Goal: Find specific page/section: Find specific page/section

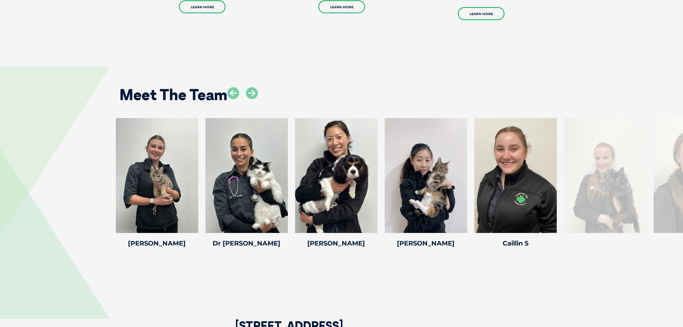
scroll to position [933, 0]
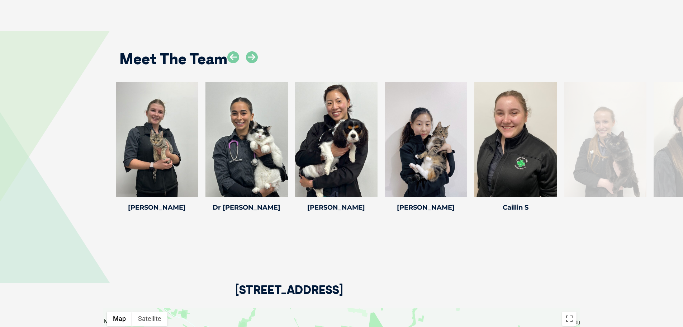
click at [614, 167] on div at bounding box center [605, 139] width 82 height 115
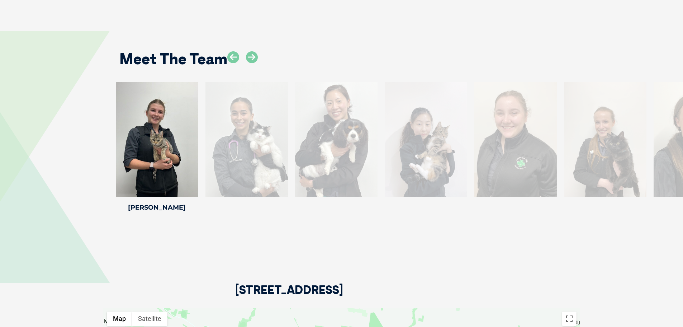
click at [596, 194] on div "Dr [US_STATE][PERSON_NAME] Dr [US_STATE][PERSON_NAME] Veterinarian Dr [US_STATE…" at bounding box center [606, 151] width 90 height 138
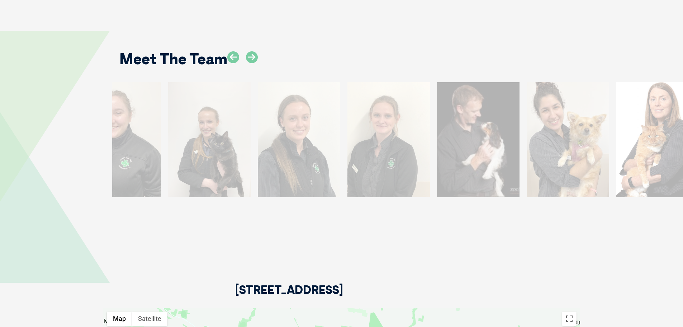
drag, startPoint x: 622, startPoint y: 179, endPoint x: 226, endPoint y: 179, distance: 396.0
click at [226, 179] on div at bounding box center [209, 139] width 82 height 115
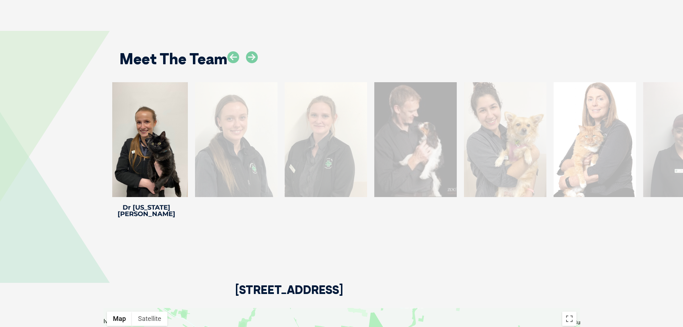
drag, startPoint x: 613, startPoint y: 154, endPoint x: 244, endPoint y: 151, distance: 369.1
click at [244, 151] on div at bounding box center [236, 139] width 82 height 115
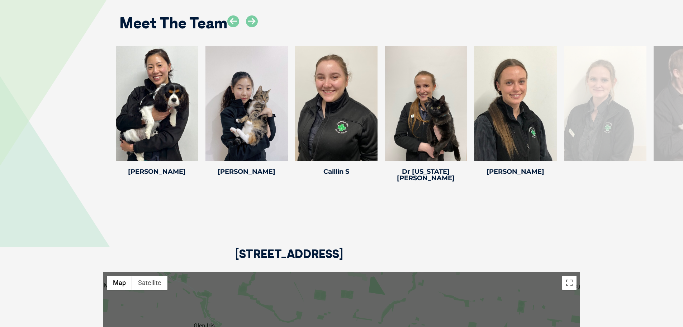
scroll to position [897, 0]
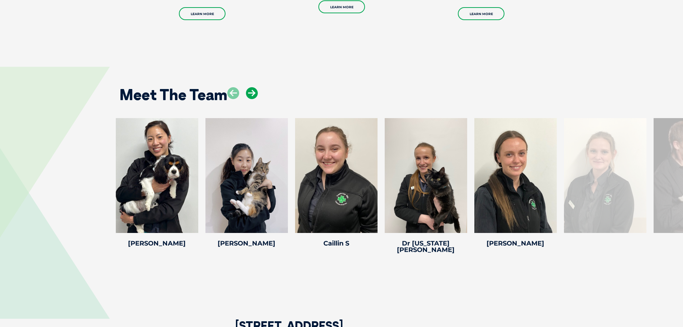
click at [254, 94] on icon at bounding box center [252, 93] width 12 height 12
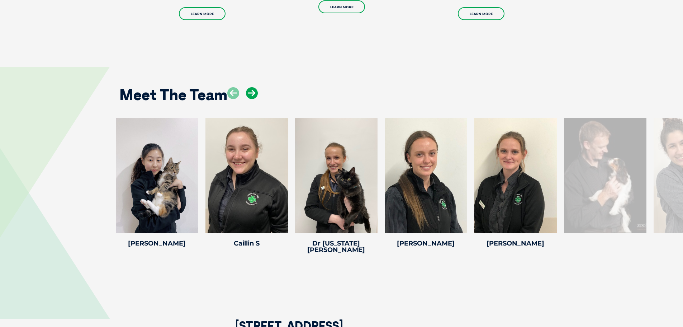
click at [255, 94] on icon at bounding box center [252, 93] width 12 height 12
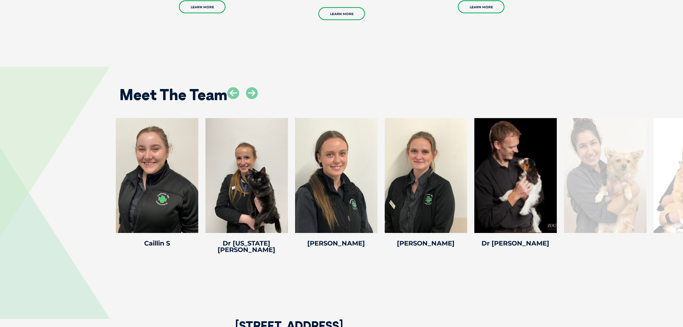
click at [260, 89] on div "Meet The Team" at bounding box center [341, 92] width 459 height 37
click at [255, 93] on icon at bounding box center [252, 93] width 12 height 12
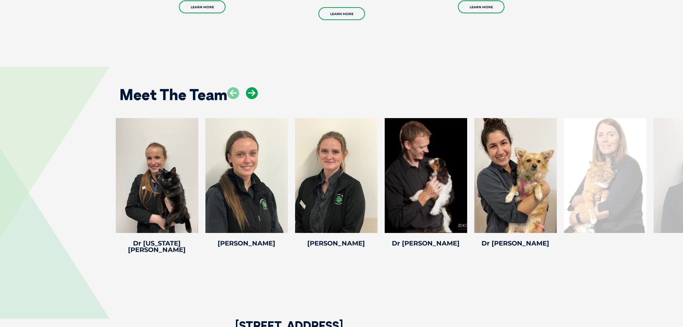
click at [255, 93] on icon at bounding box center [252, 93] width 12 height 12
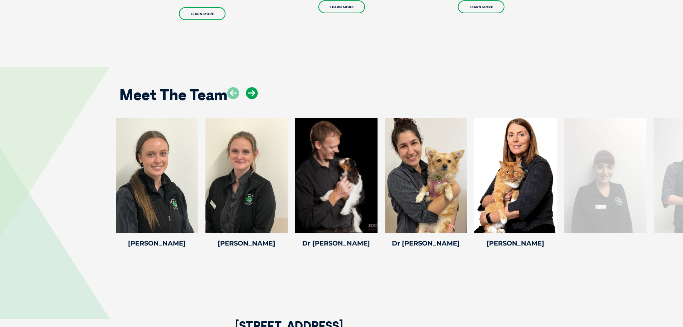
click at [255, 93] on icon at bounding box center [252, 93] width 12 height 12
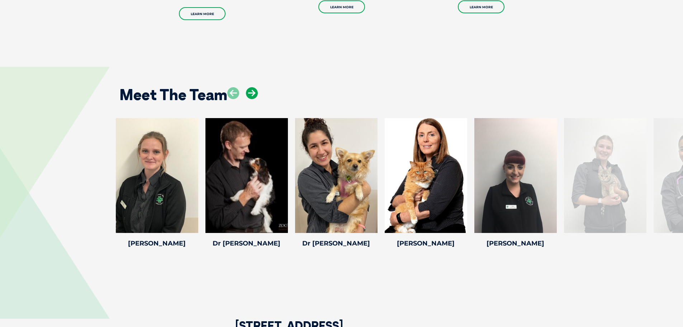
click at [255, 93] on icon at bounding box center [252, 93] width 12 height 12
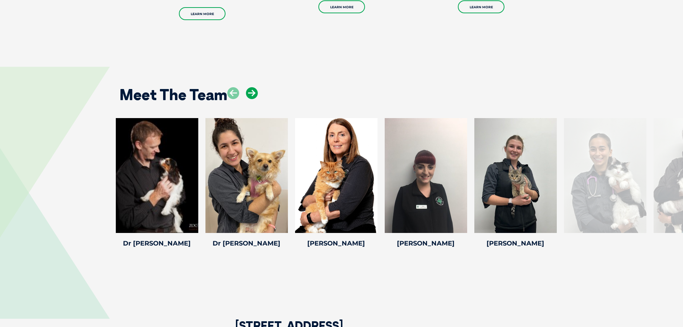
click at [255, 93] on icon at bounding box center [252, 93] width 12 height 12
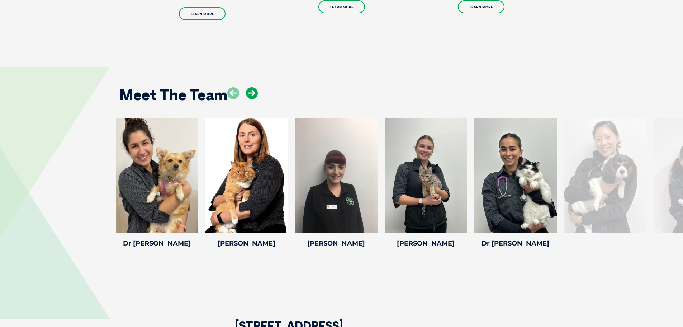
click at [255, 93] on icon at bounding box center [252, 93] width 12 height 12
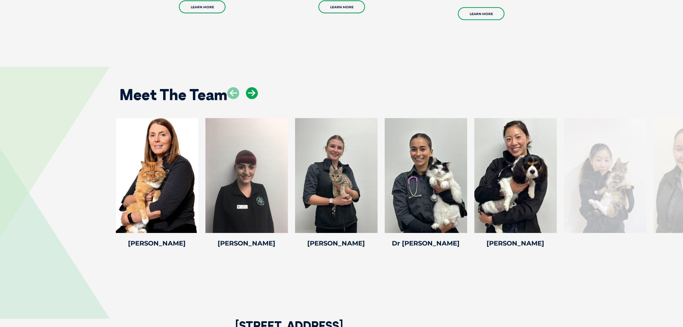
click at [255, 93] on icon at bounding box center [252, 93] width 12 height 12
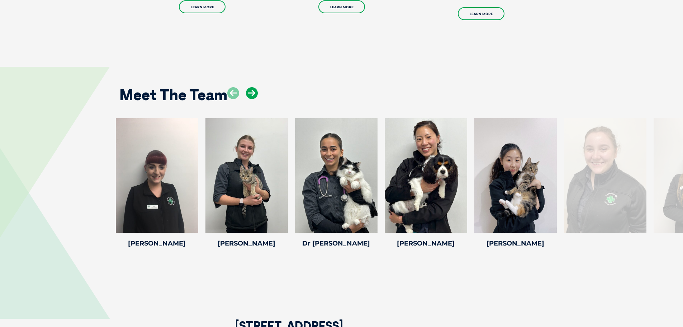
click at [255, 93] on icon at bounding box center [252, 93] width 12 height 12
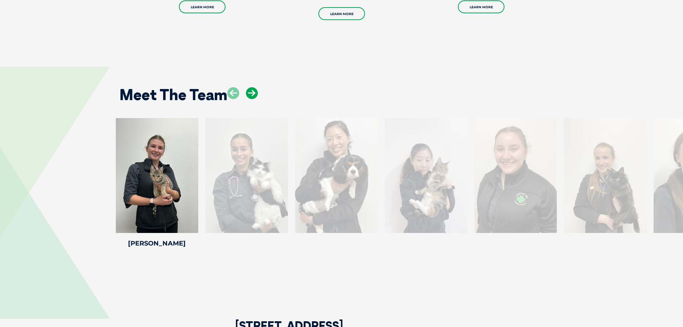
click at [255, 93] on icon at bounding box center [252, 93] width 12 height 12
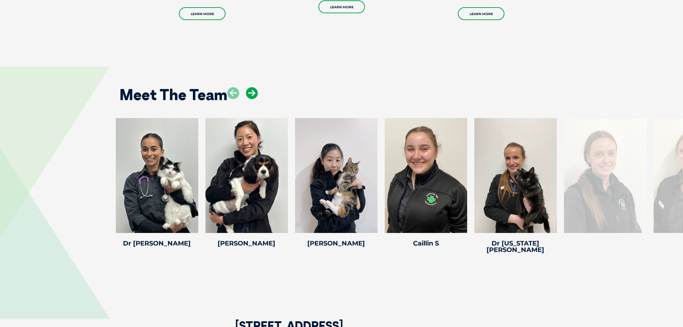
click at [249, 93] on icon at bounding box center [252, 93] width 12 height 12
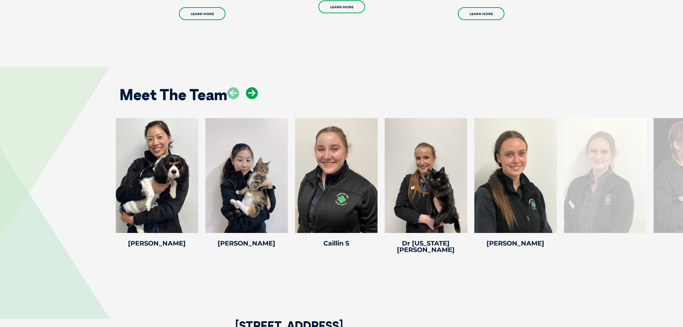
click at [249, 93] on icon at bounding box center [252, 93] width 12 height 12
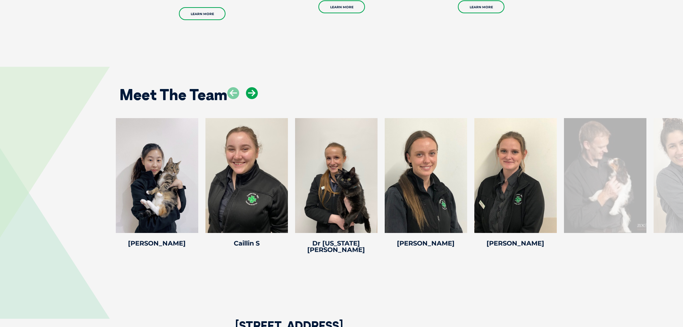
click at [250, 94] on icon at bounding box center [252, 93] width 12 height 12
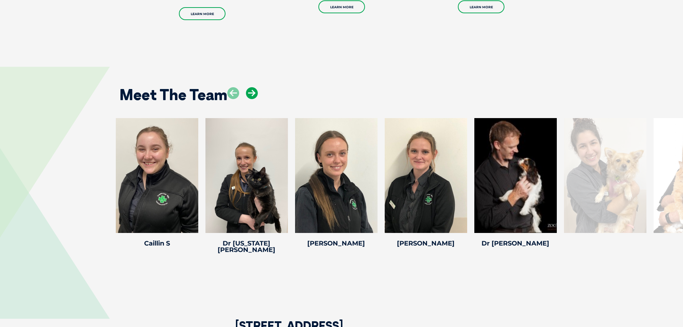
click at [250, 93] on icon at bounding box center [252, 93] width 12 height 12
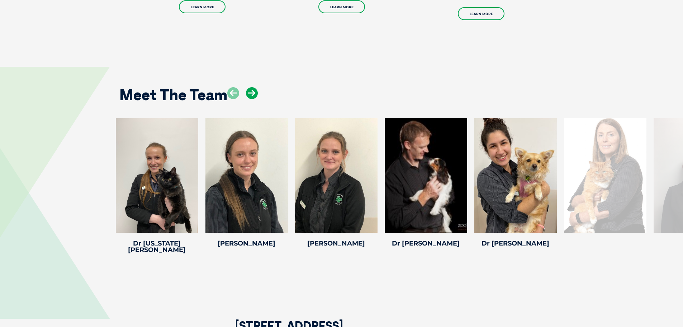
click at [249, 91] on icon at bounding box center [252, 93] width 12 height 12
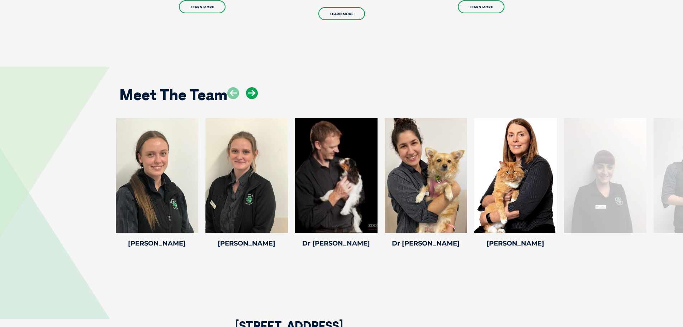
click at [255, 94] on icon at bounding box center [252, 93] width 12 height 12
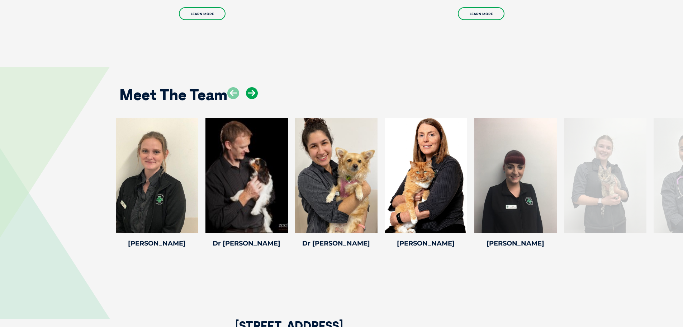
click at [255, 94] on icon at bounding box center [252, 93] width 12 height 12
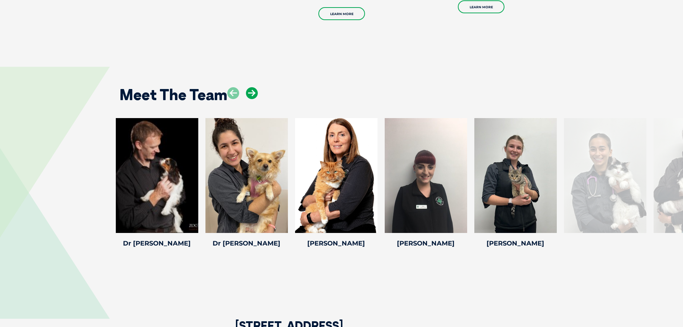
click at [255, 94] on icon at bounding box center [252, 93] width 12 height 12
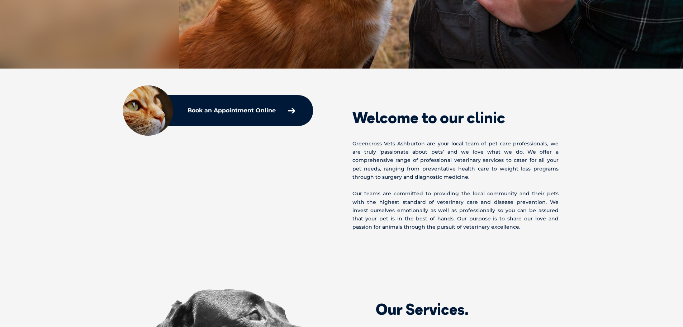
scroll to position [0, 0]
